Goal: Find specific page/section: Find specific page/section

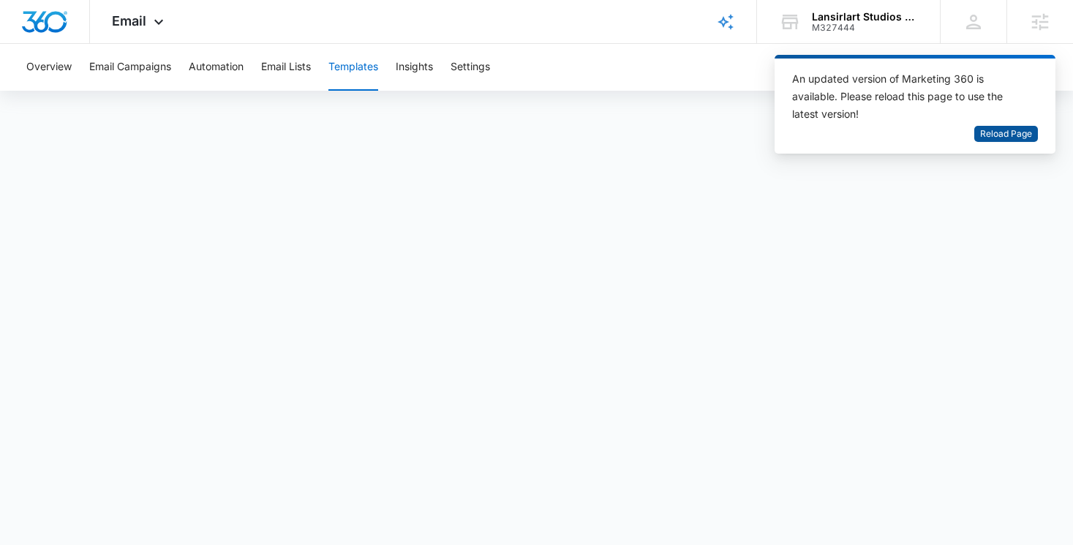
click at [1009, 132] on span "Reload Page" at bounding box center [1007, 134] width 52 height 14
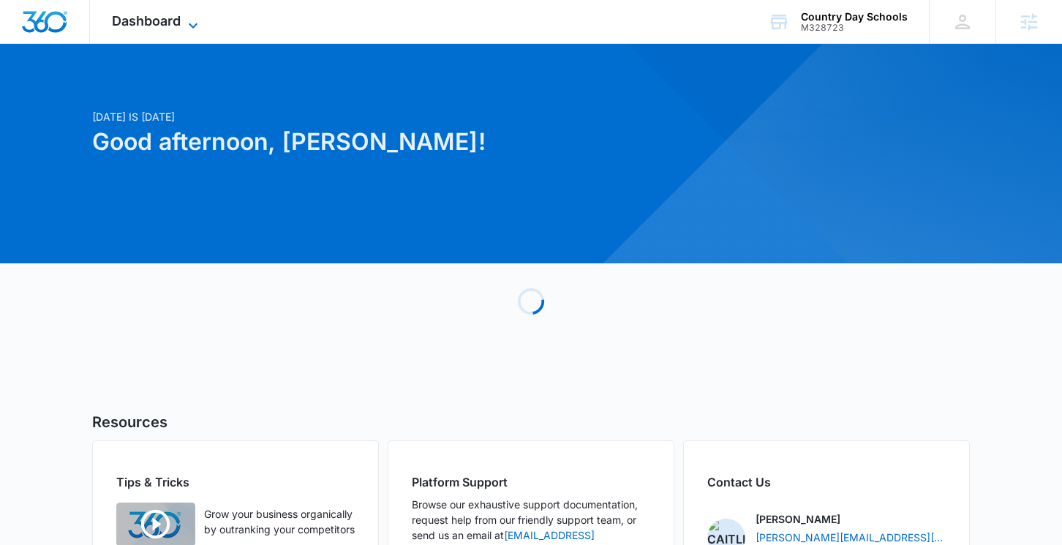
click at [200, 26] on icon at bounding box center [193, 26] width 18 height 18
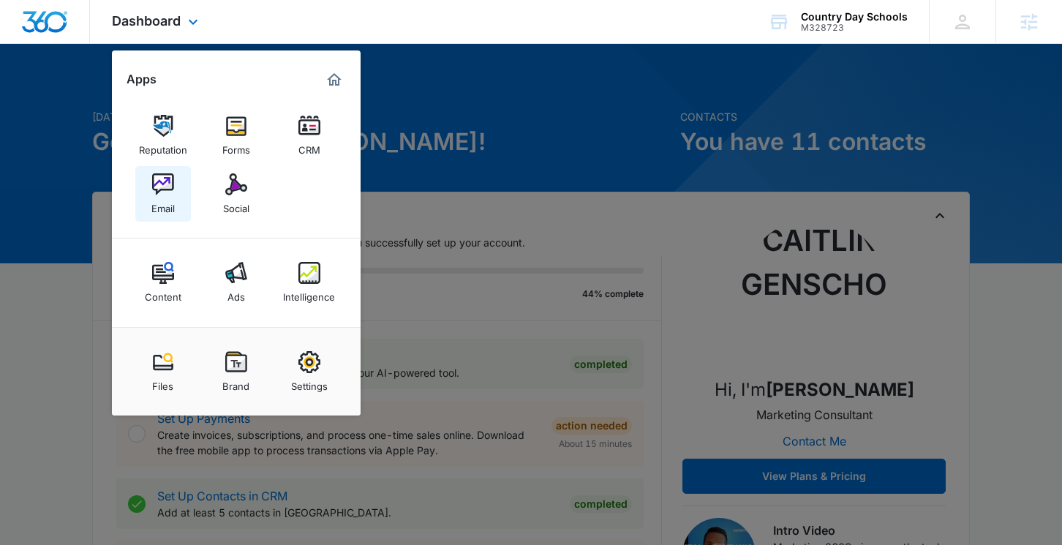
click at [162, 195] on div "Email" at bounding box center [162, 204] width 23 height 19
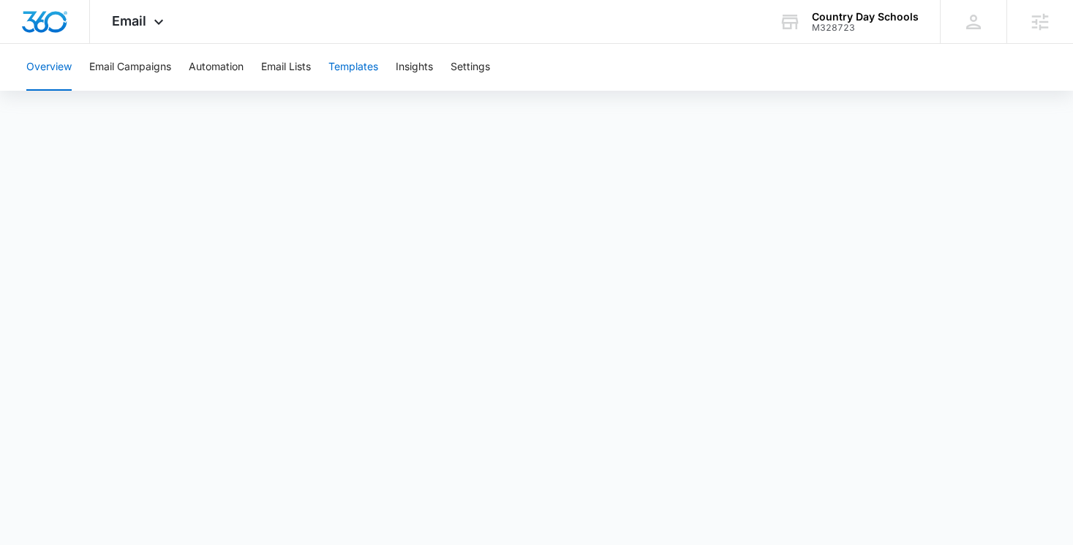
click at [341, 66] on button "Templates" at bounding box center [354, 67] width 50 height 47
